Goal: Information Seeking & Learning: Learn about a topic

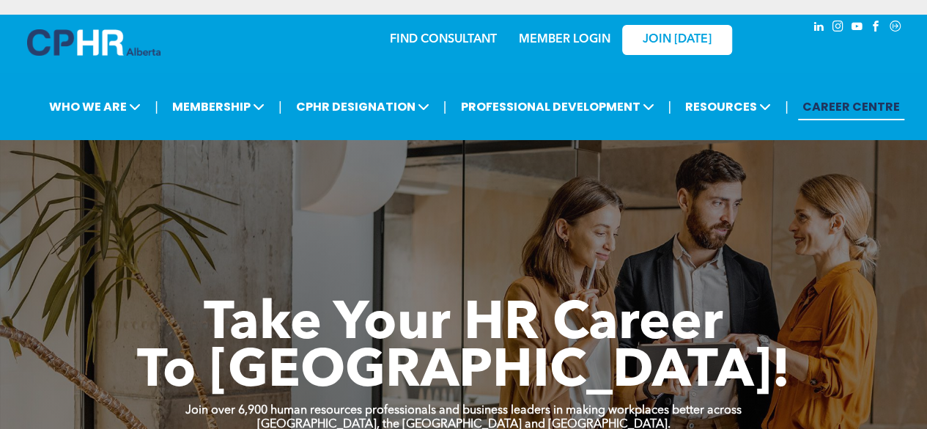
scroll to position [65, 0]
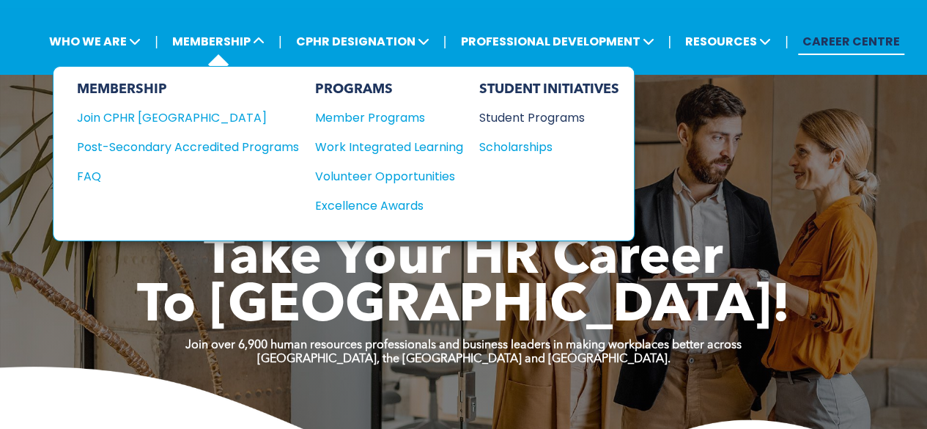
click at [570, 114] on div "Student Programs" at bounding box center [542, 117] width 126 height 18
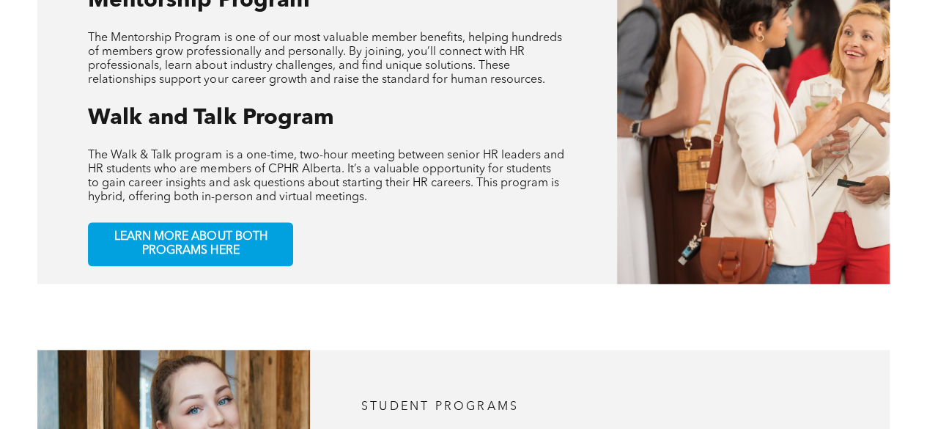
scroll to position [723, 0]
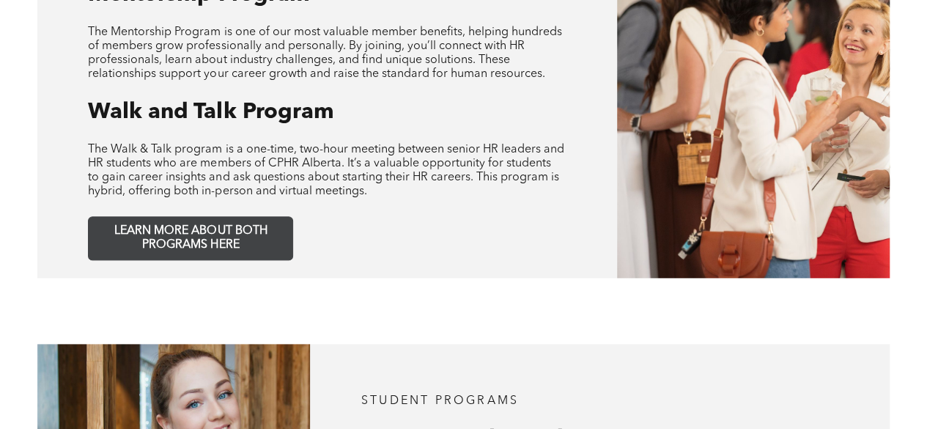
click at [256, 224] on span "LEARN MORE ABOUT BOTH PROGRAMS HERE" at bounding box center [190, 238] width 193 height 28
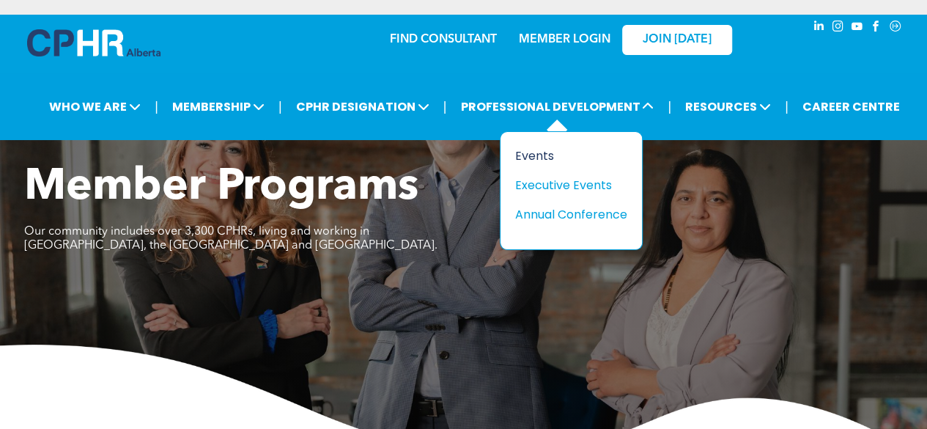
click at [542, 155] on div "Events" at bounding box center [565, 156] width 101 height 18
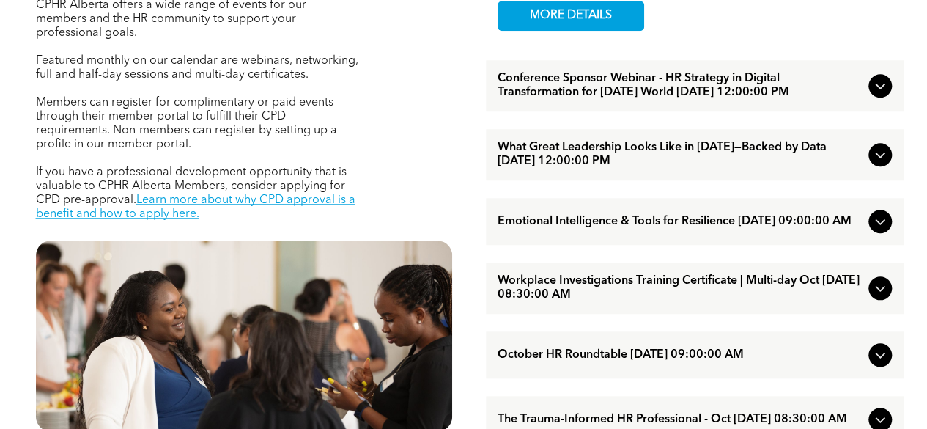
scroll to position [589, 0]
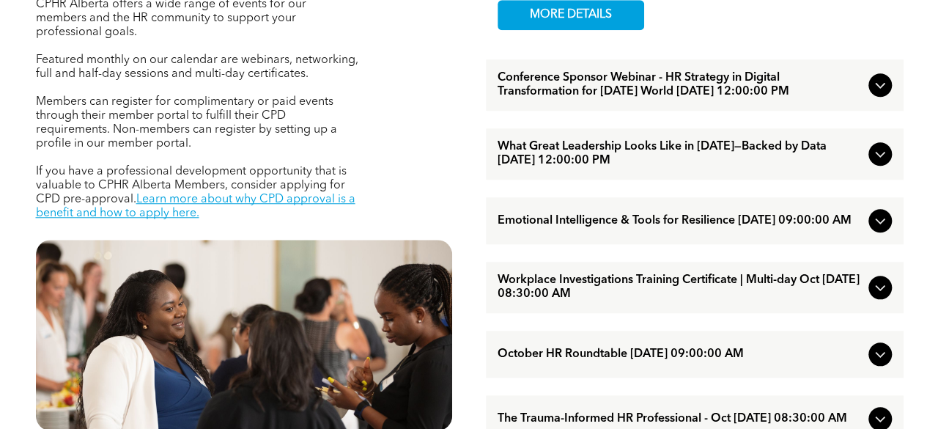
click at [884, 229] on icon at bounding box center [880, 221] width 18 height 18
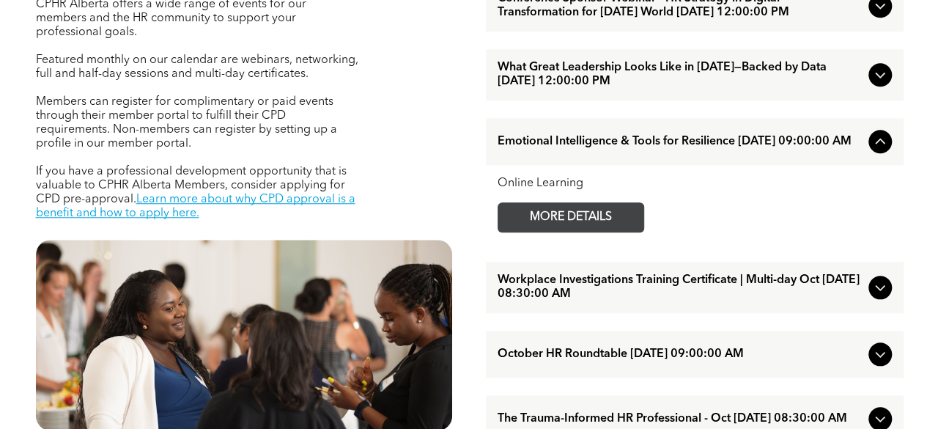
click at [550, 231] on span "MORE DETAILS" at bounding box center [571, 217] width 116 height 29
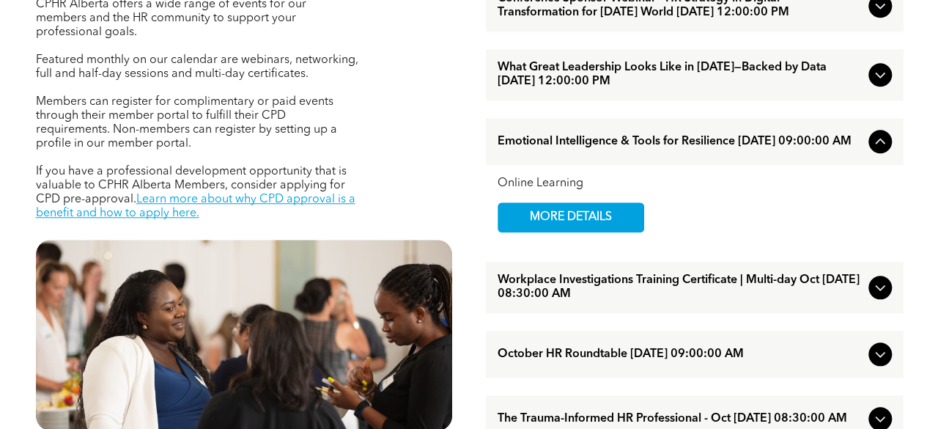
click at [881, 150] on icon at bounding box center [880, 142] width 18 height 18
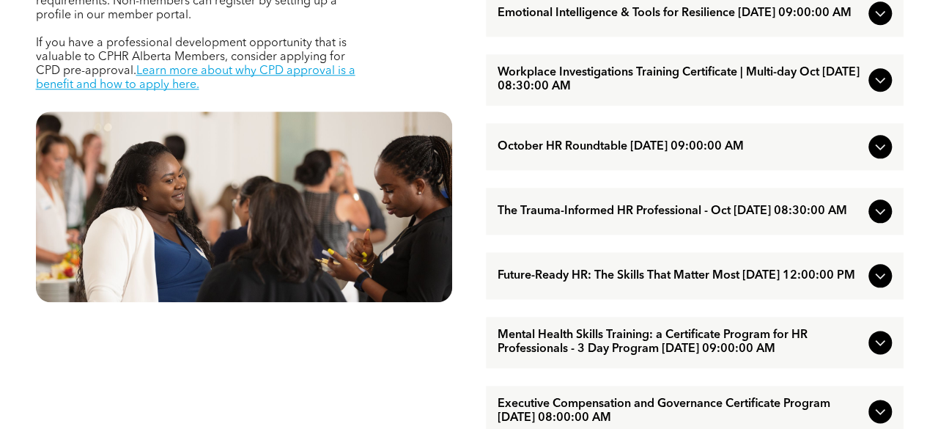
scroll to position [716, 0]
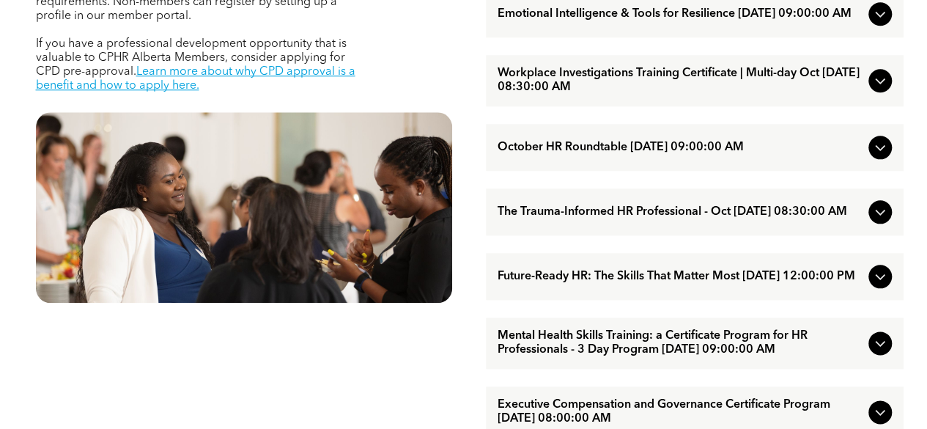
click at [654, 283] on span "Future-Ready HR: The Skills That Matter Most October/15/2025 12:00:00 PM" at bounding box center [679, 277] width 365 height 14
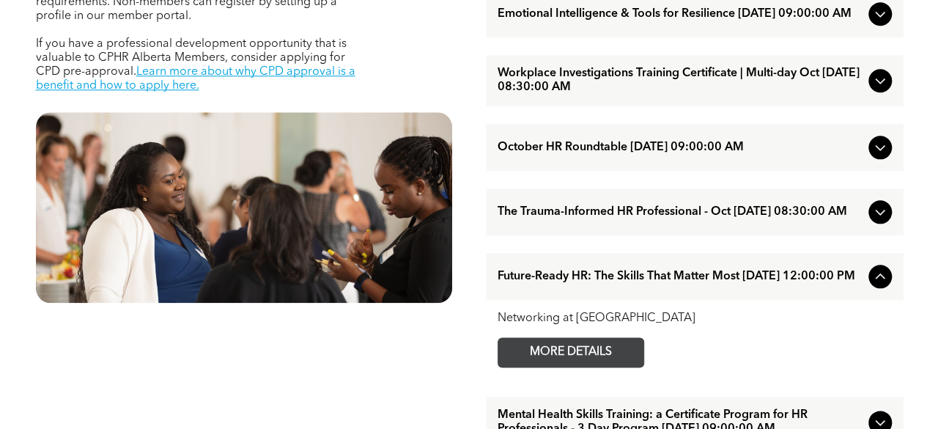
click at [554, 366] on span "MORE DETAILS" at bounding box center [571, 352] width 116 height 29
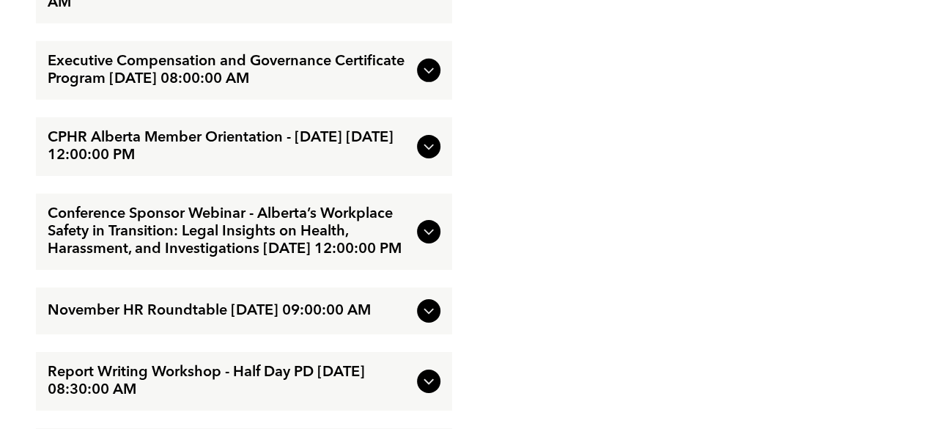
scroll to position [2314, 0]
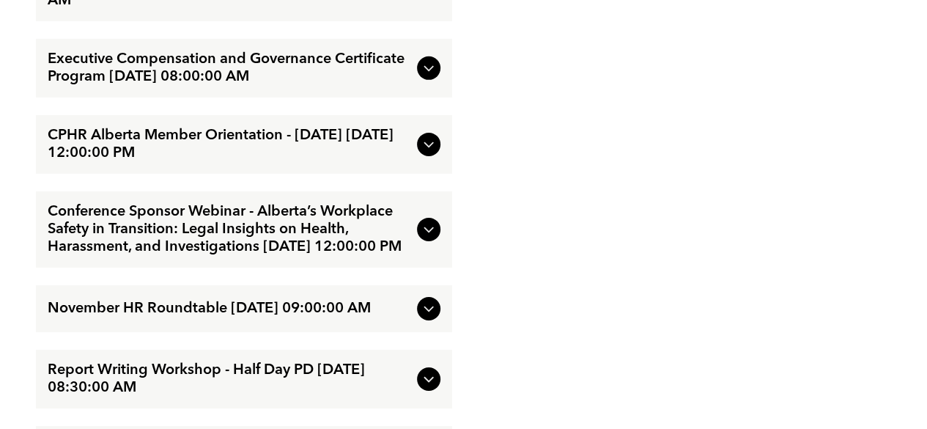
click at [533, 180] on div at bounding box center [684, 28] width 440 height 1521
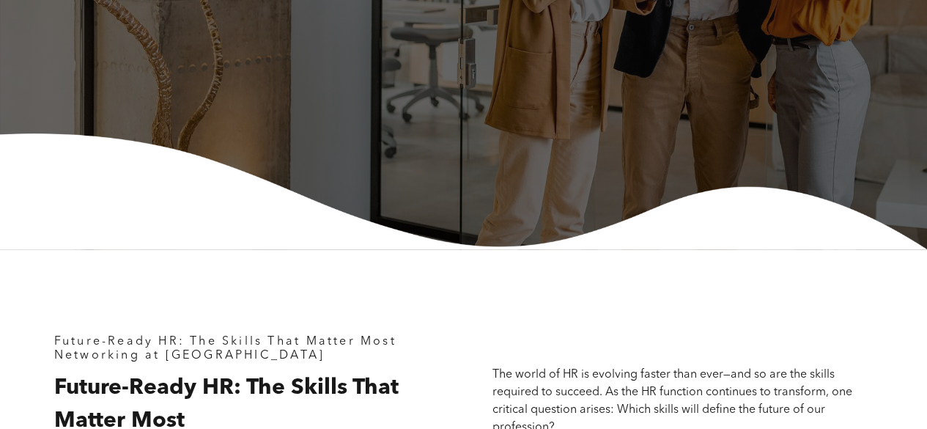
scroll to position [0, 0]
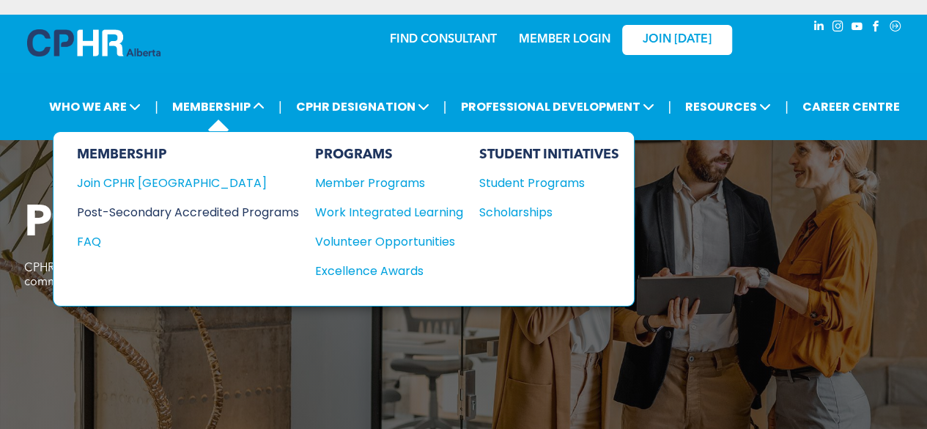
click at [180, 215] on div "Post-Secondary Accredited Programs" at bounding box center [177, 212] width 200 height 18
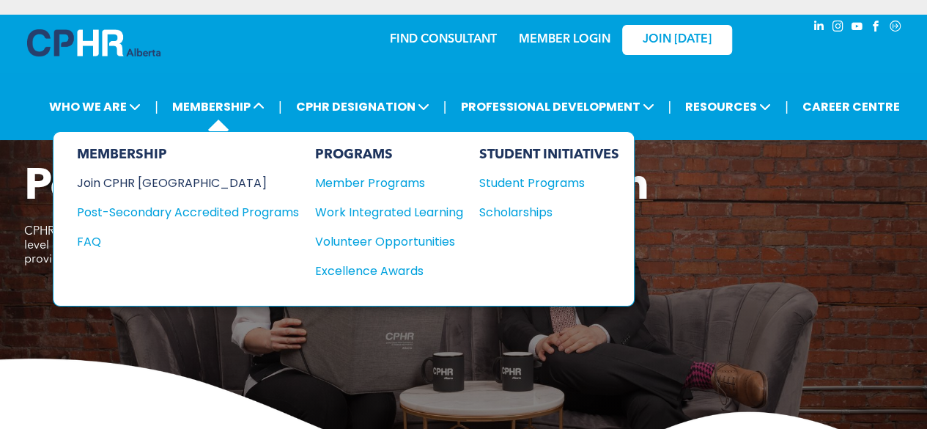
click at [171, 179] on div "Join CPHR [GEOGRAPHIC_DATA]" at bounding box center [177, 183] width 200 height 18
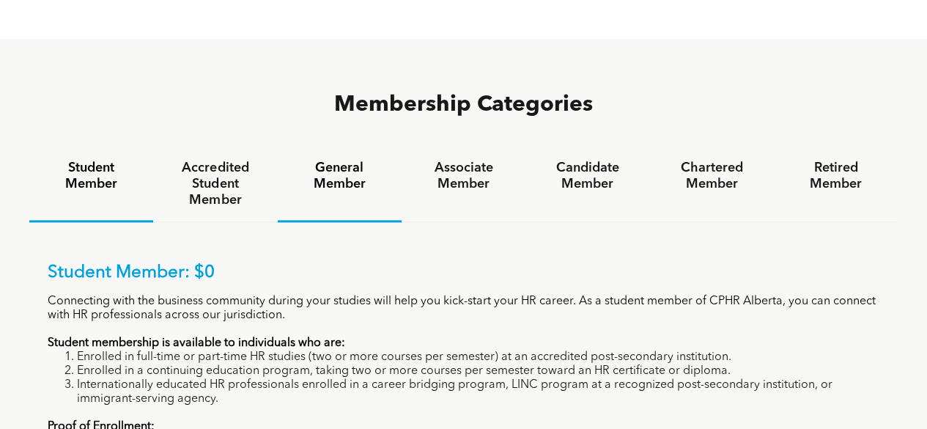
scroll to position [888, 0]
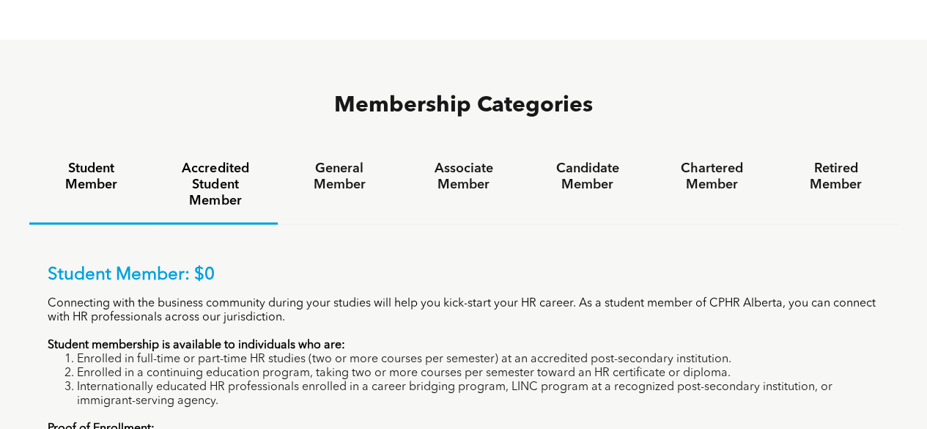
click at [224, 160] on h4 "Accredited Student Member" at bounding box center [214, 184] width 97 height 48
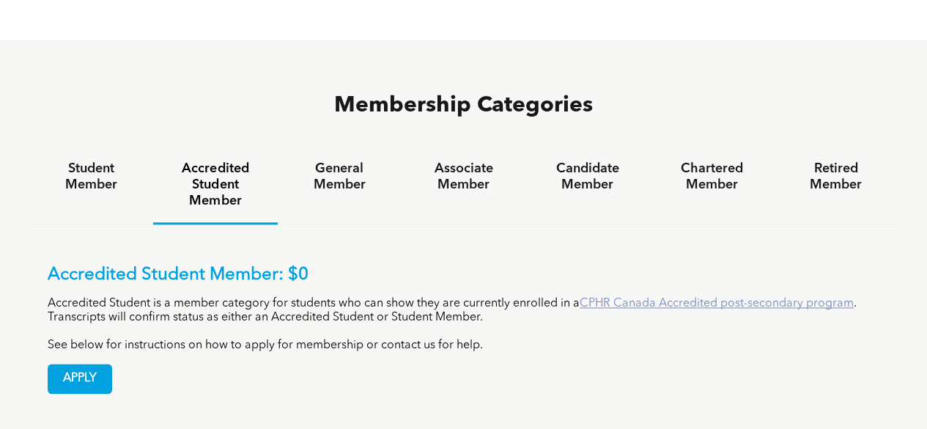
click at [621, 297] on link "CPHR Canada Accredited post-secondary program" at bounding box center [716, 303] width 274 height 12
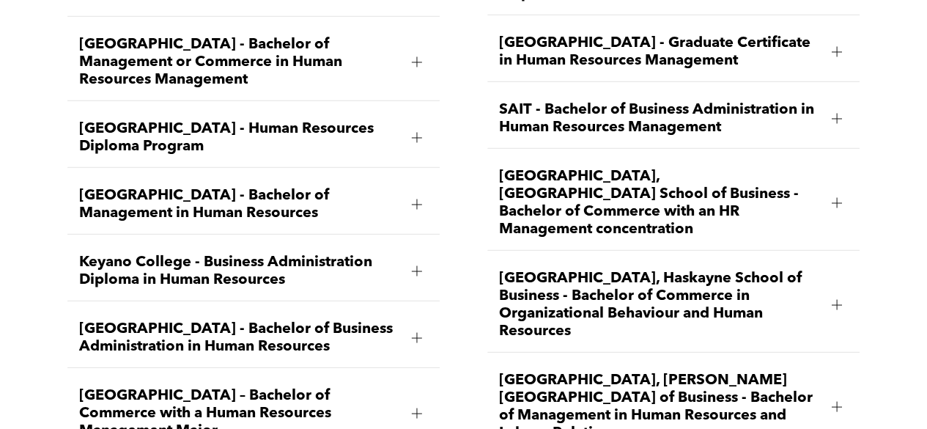
scroll to position [2031, 0]
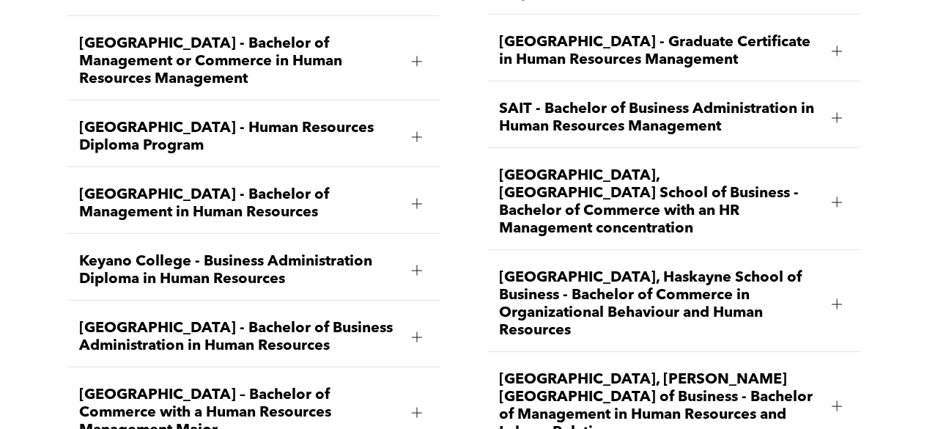
click at [585, 300] on span "[GEOGRAPHIC_DATA], Haskayne School of Business - Bachelor of Commerce in Organi…" at bounding box center [659, 304] width 321 height 70
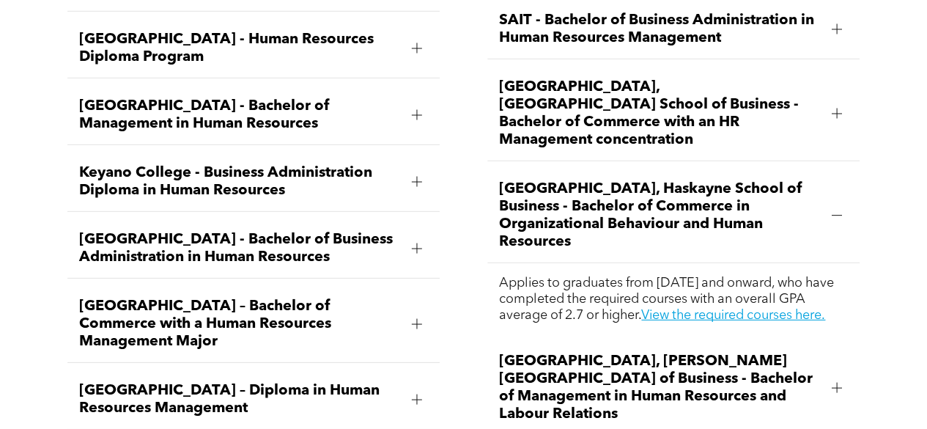
scroll to position [2119, 0]
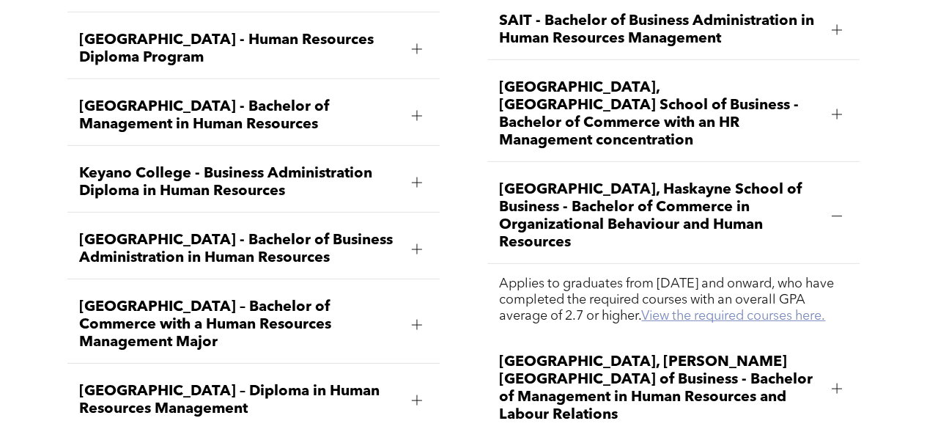
click at [684, 309] on link "View the required courses here." at bounding box center [733, 315] width 184 height 13
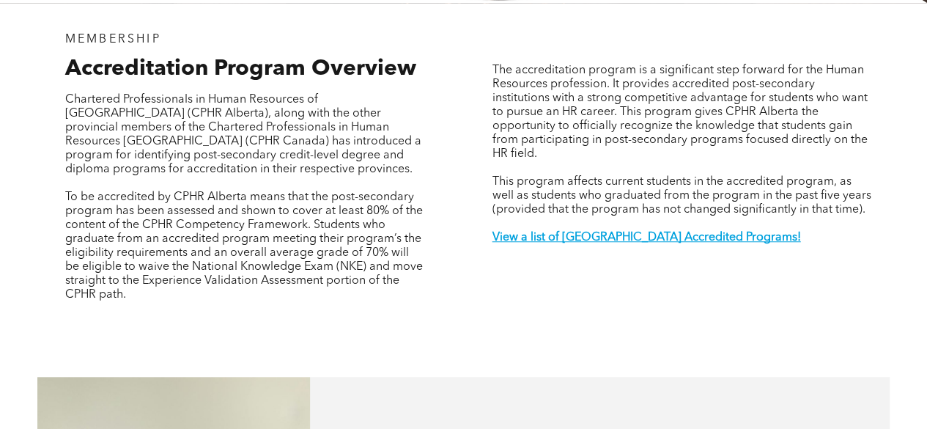
scroll to position [532, 0]
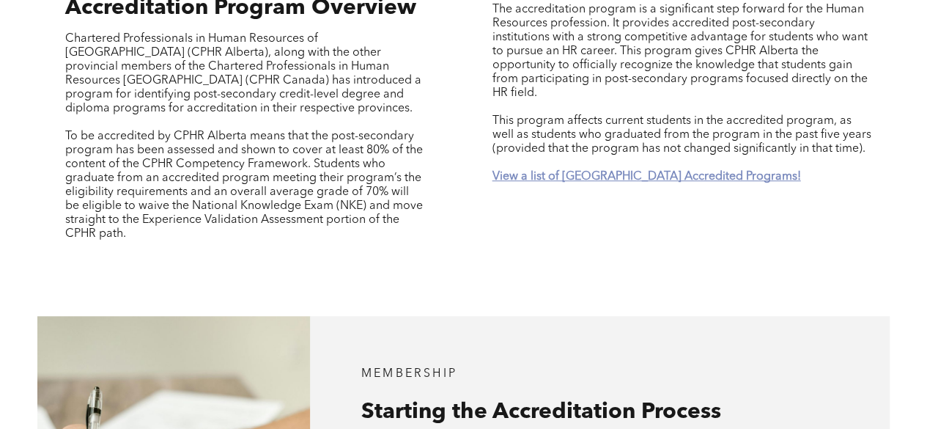
click at [569, 171] on strong "View a list of [GEOGRAPHIC_DATA] Accredited Programs!" at bounding box center [646, 177] width 308 height 12
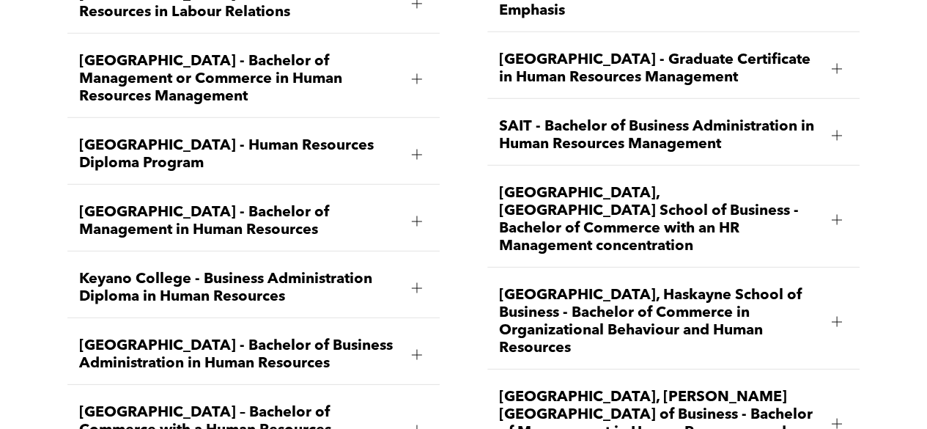
scroll to position [2016, 0]
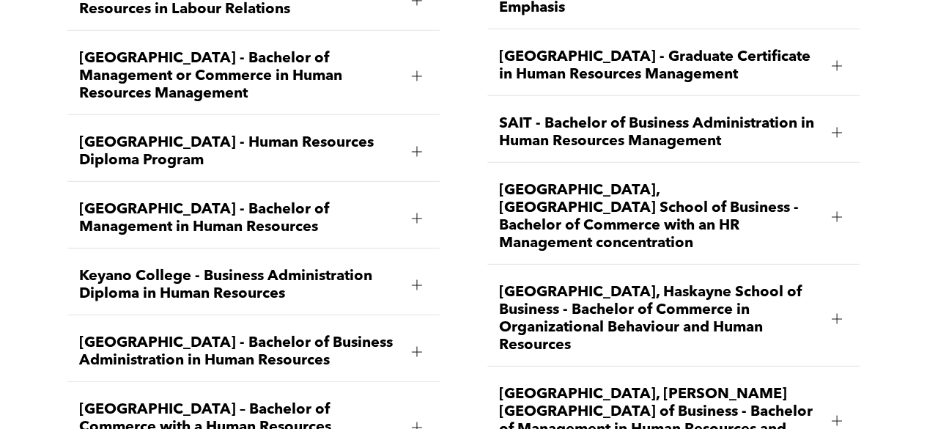
click at [593, 283] on span "[GEOGRAPHIC_DATA], Haskayne School of Business - Bachelor of Commerce in Organi…" at bounding box center [659, 318] width 321 height 70
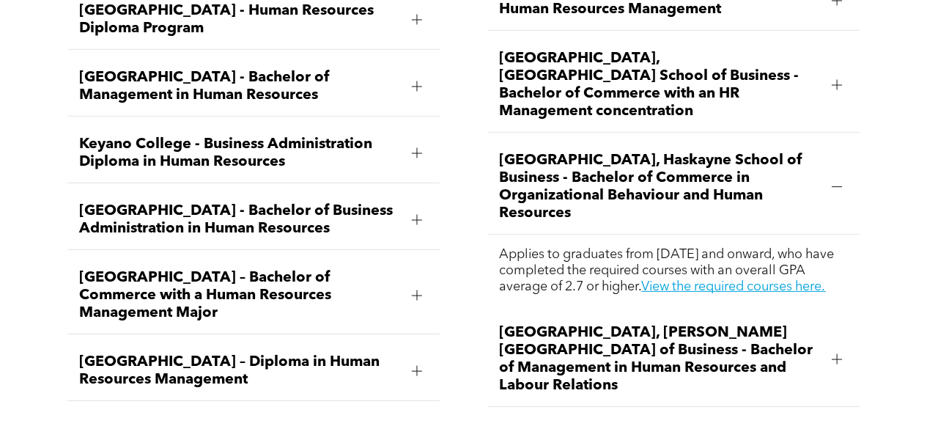
scroll to position [2151, 0]
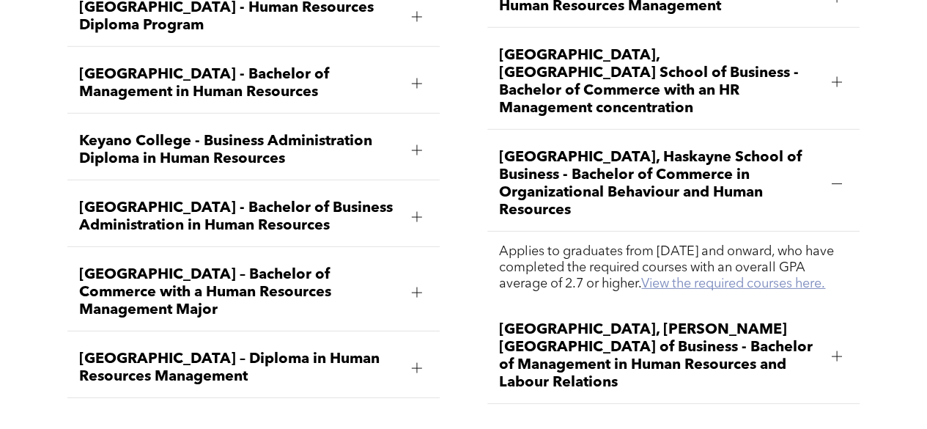
click at [694, 277] on link "View the required courses here." at bounding box center [733, 283] width 184 height 13
